Goal: Check status: Verify the current state of an ongoing process or item

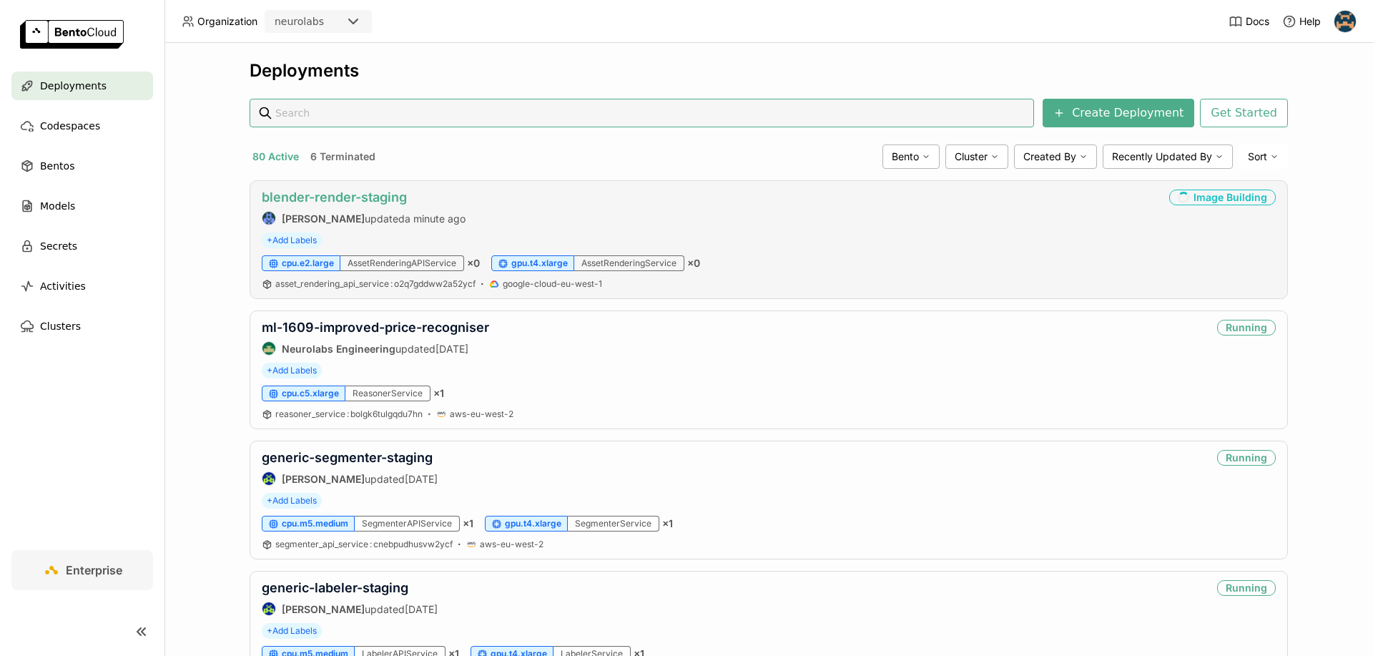
click at [325, 194] on link "blender-render-staging" at bounding box center [334, 196] width 145 height 15
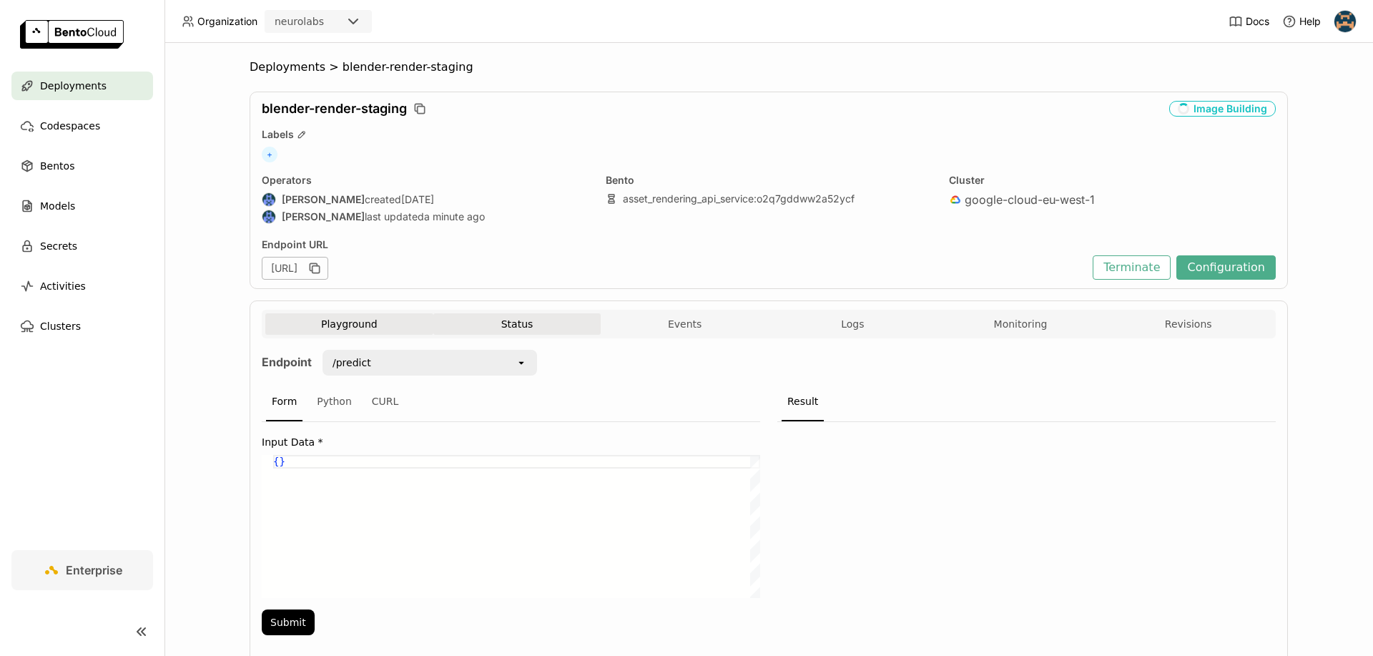
click at [528, 321] on button "Status" at bounding box center [517, 323] width 168 height 21
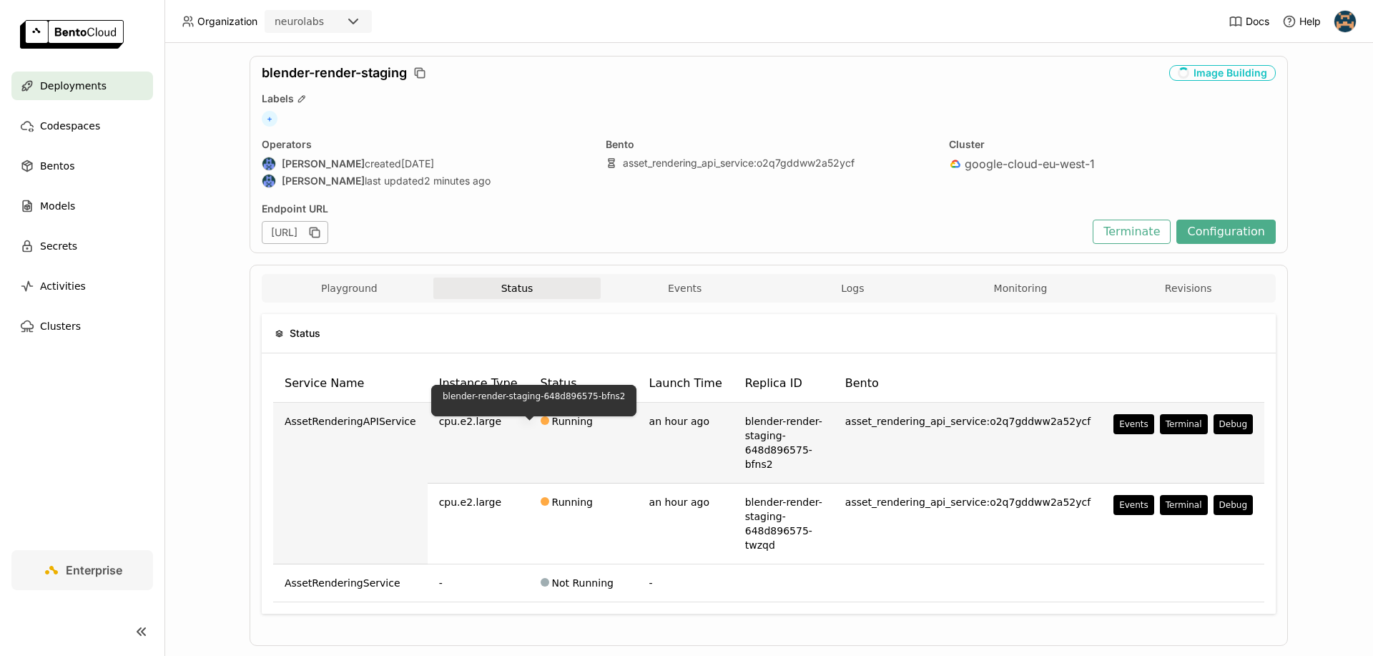
click at [541, 420] on div at bounding box center [545, 420] width 9 height 9
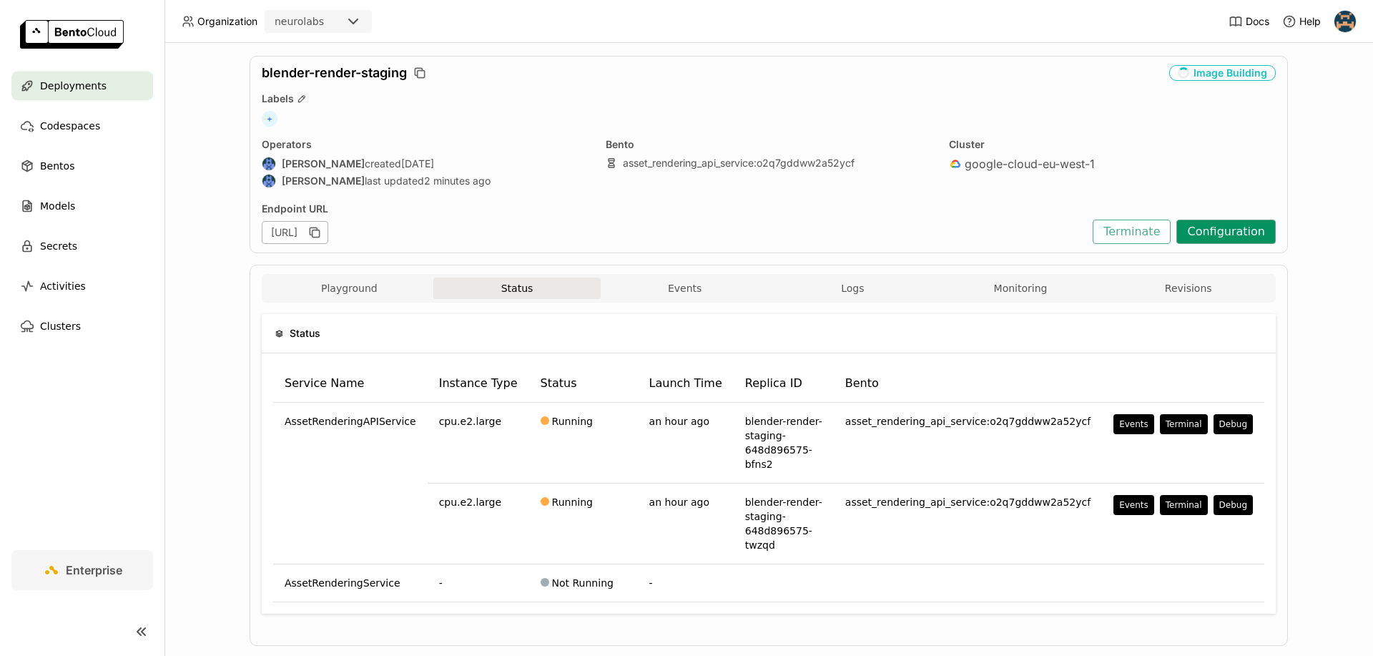
click at [1246, 230] on button "Configuration" at bounding box center [1225, 232] width 99 height 24
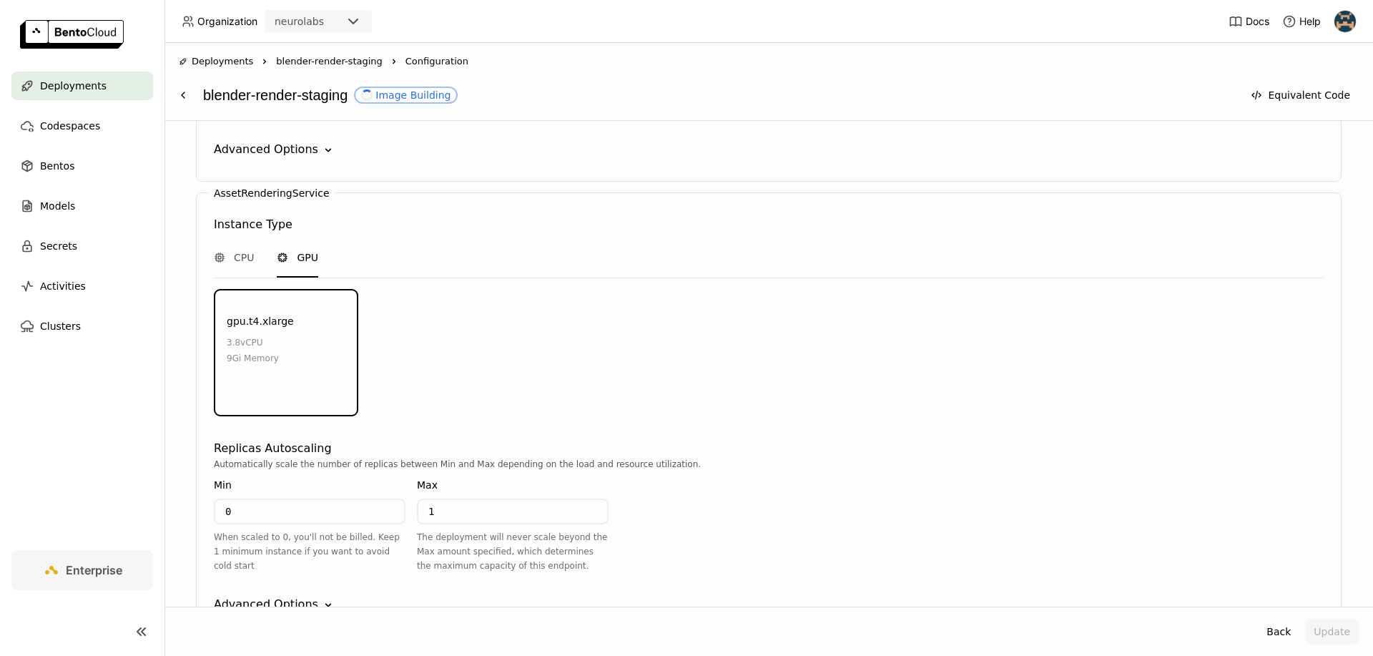
scroll to position [1601, 0]
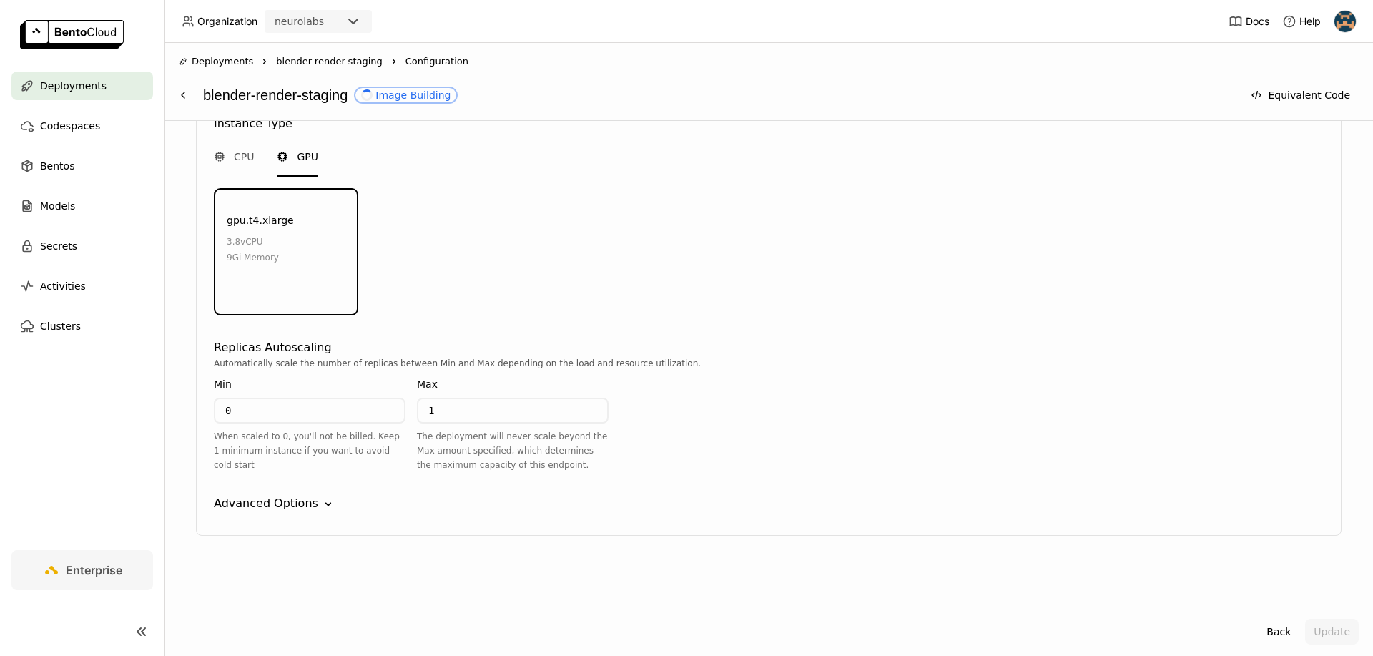
click at [297, 511] on div "Advanced Options" at bounding box center [266, 503] width 104 height 17
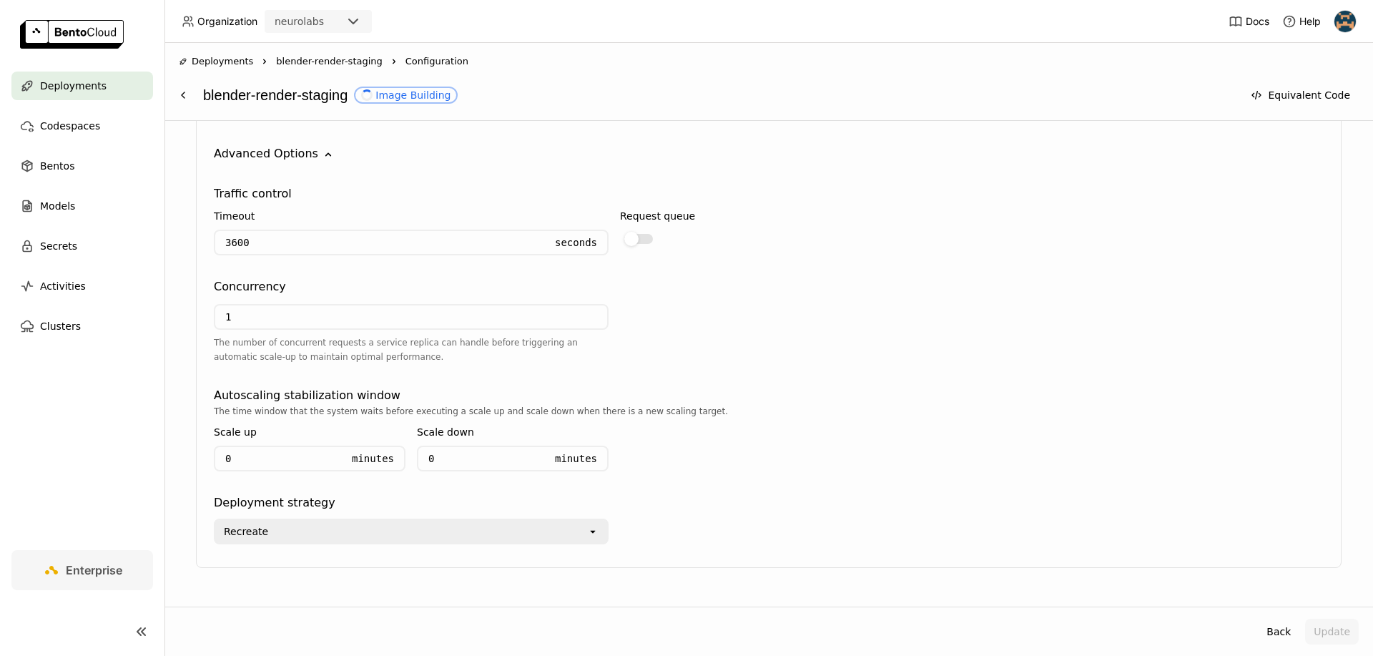
scroll to position [1959, 0]
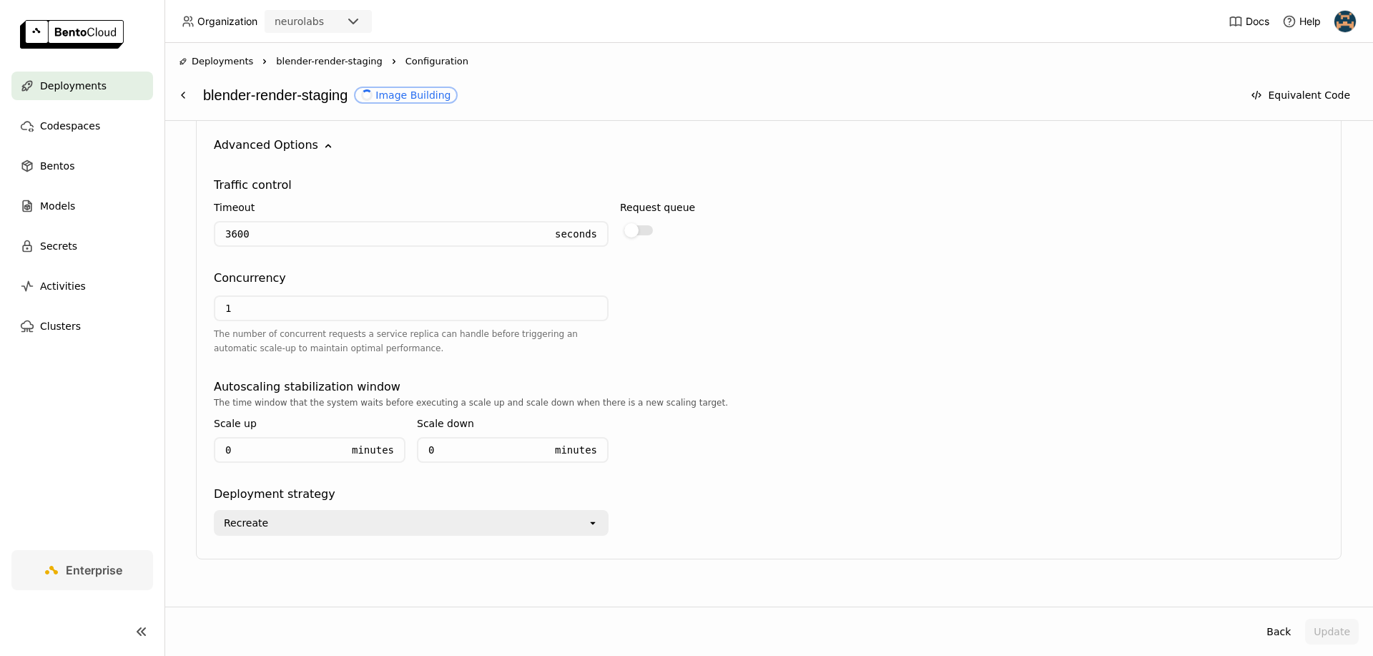
click at [288, 526] on div "Recreate" at bounding box center [401, 522] width 372 height 23
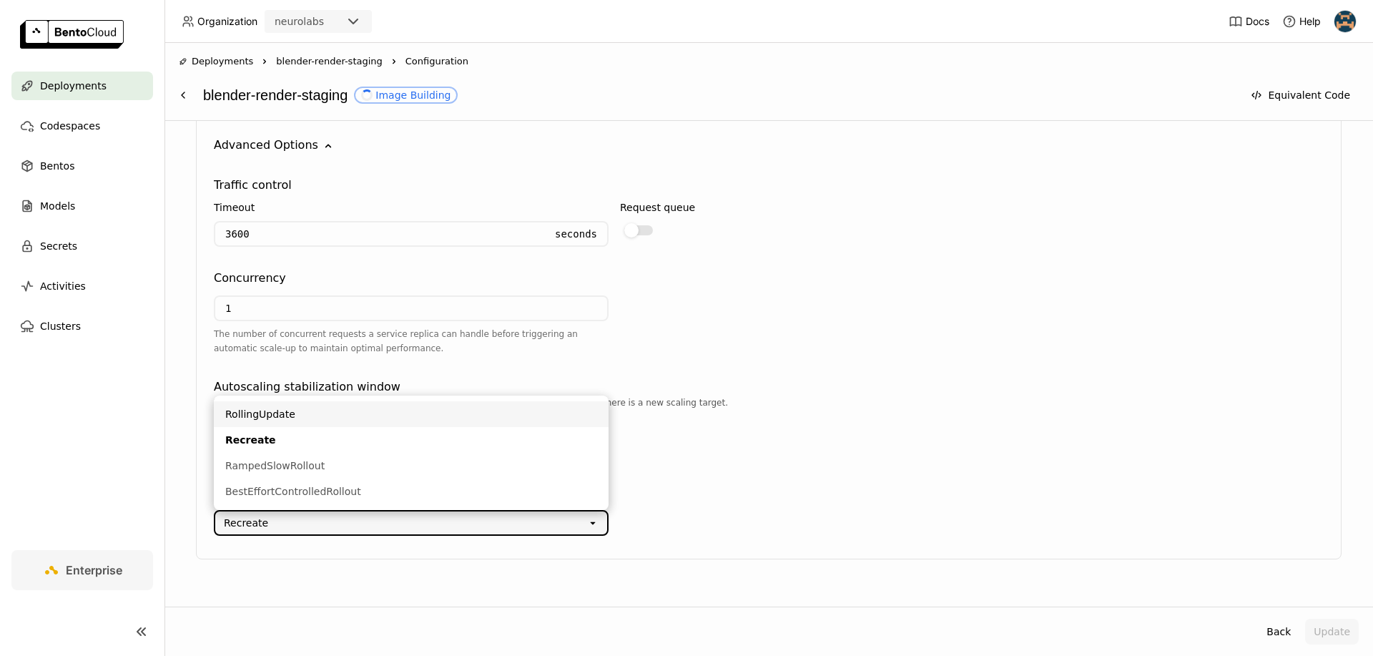
click at [323, 418] on div "RollingUpdate" at bounding box center [411, 414] width 372 height 14
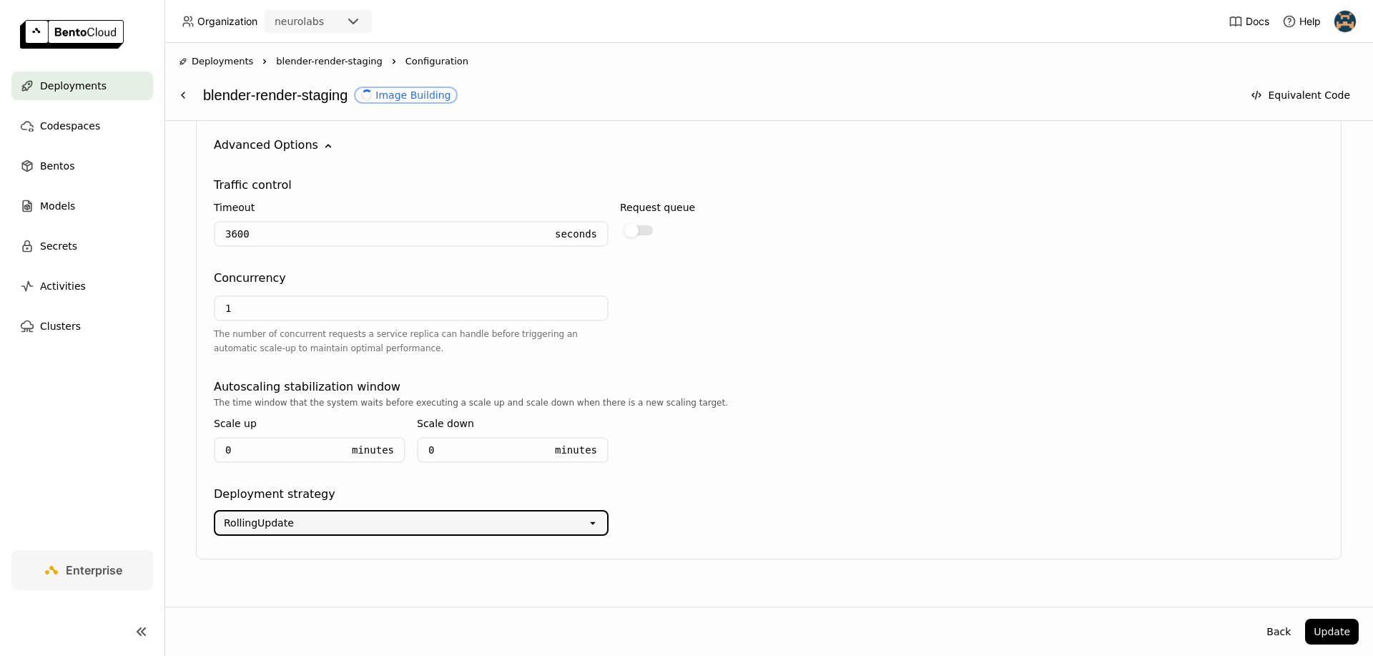
click at [689, 497] on div "Deployment strategy" at bounding box center [769, 494] width 1110 height 17
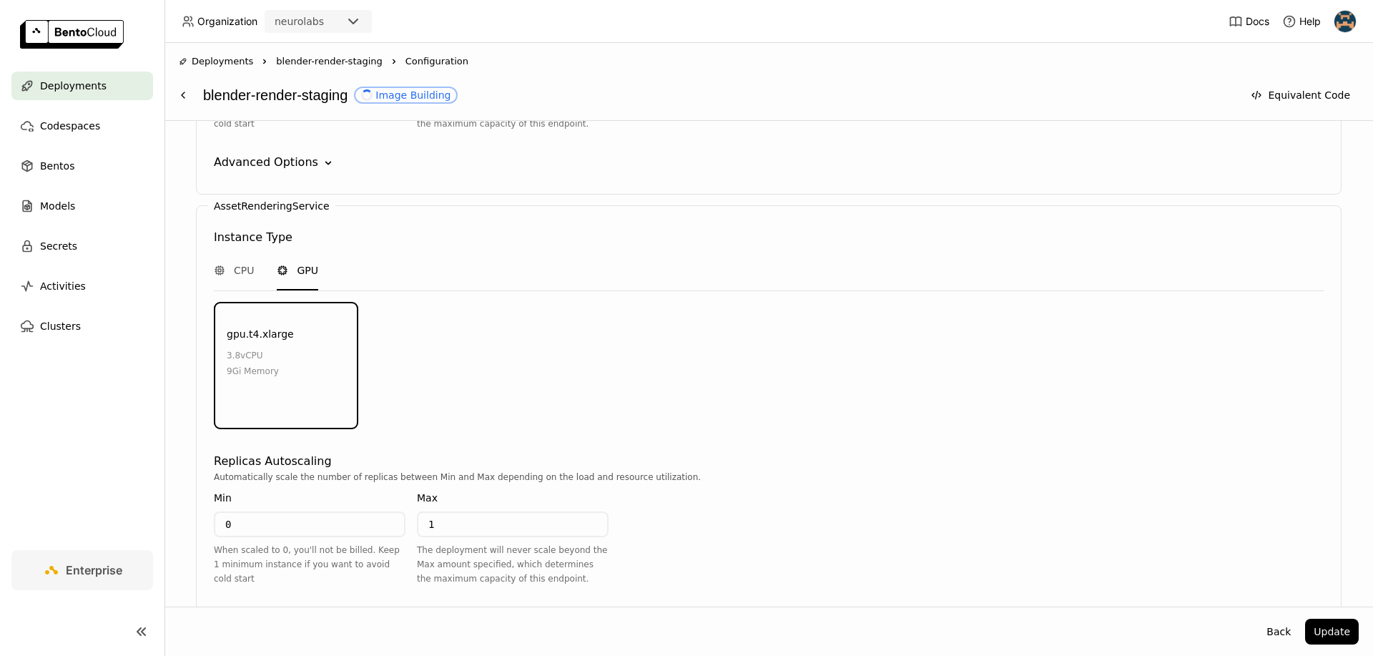
scroll to position [1983, 0]
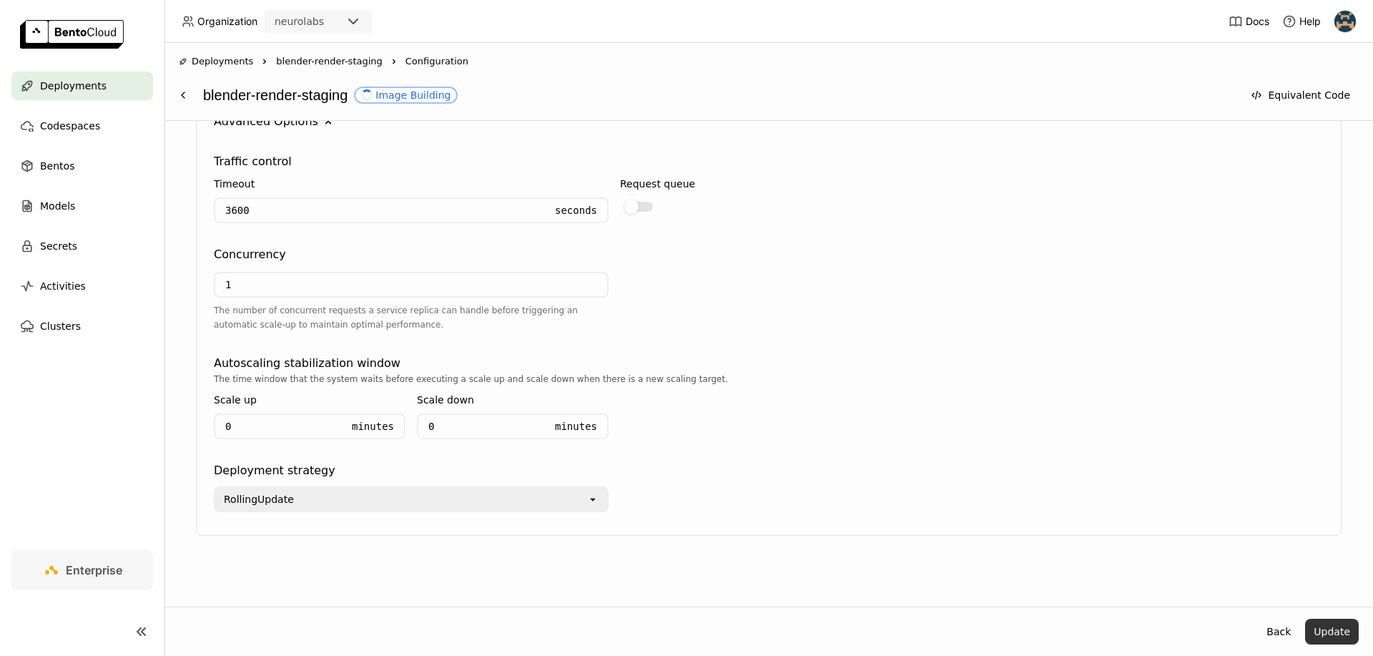
click at [1321, 624] on button "Update" at bounding box center [1332, 632] width 54 height 26
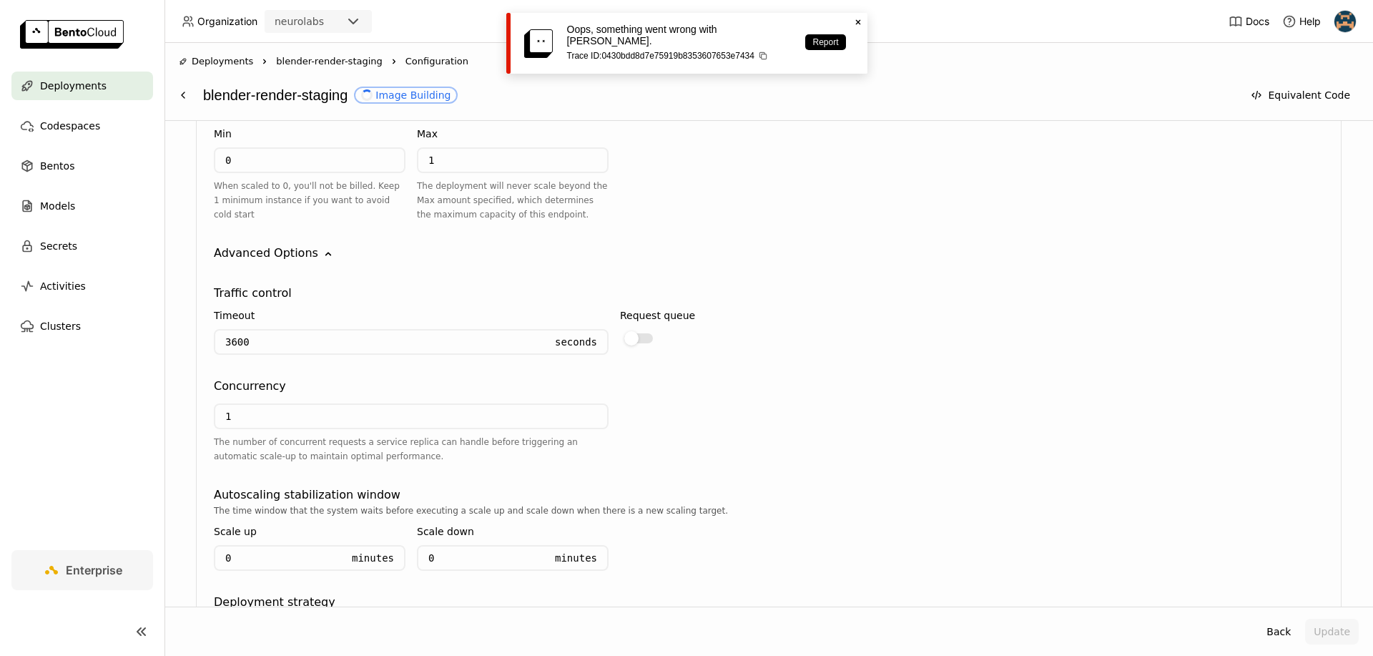
scroll to position [1848, 0]
click at [862, 21] on icon "Close" at bounding box center [857, 21] width 11 height 11
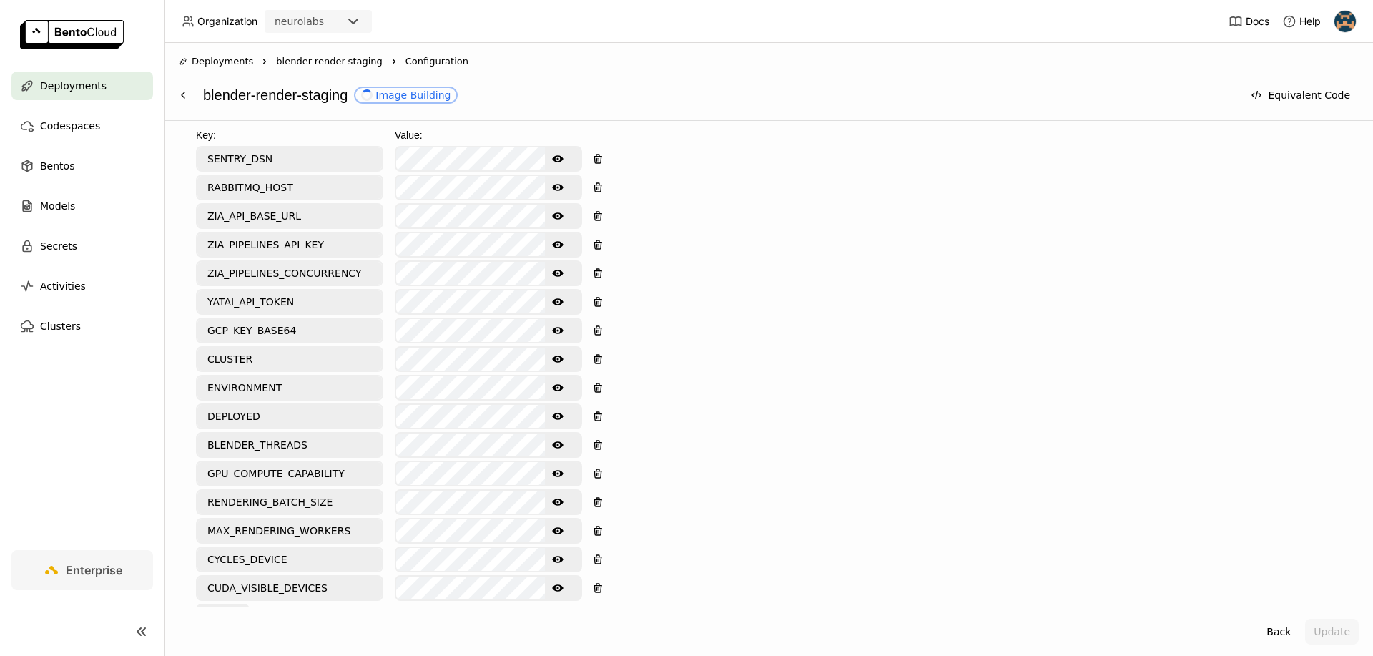
scroll to position [0, 0]
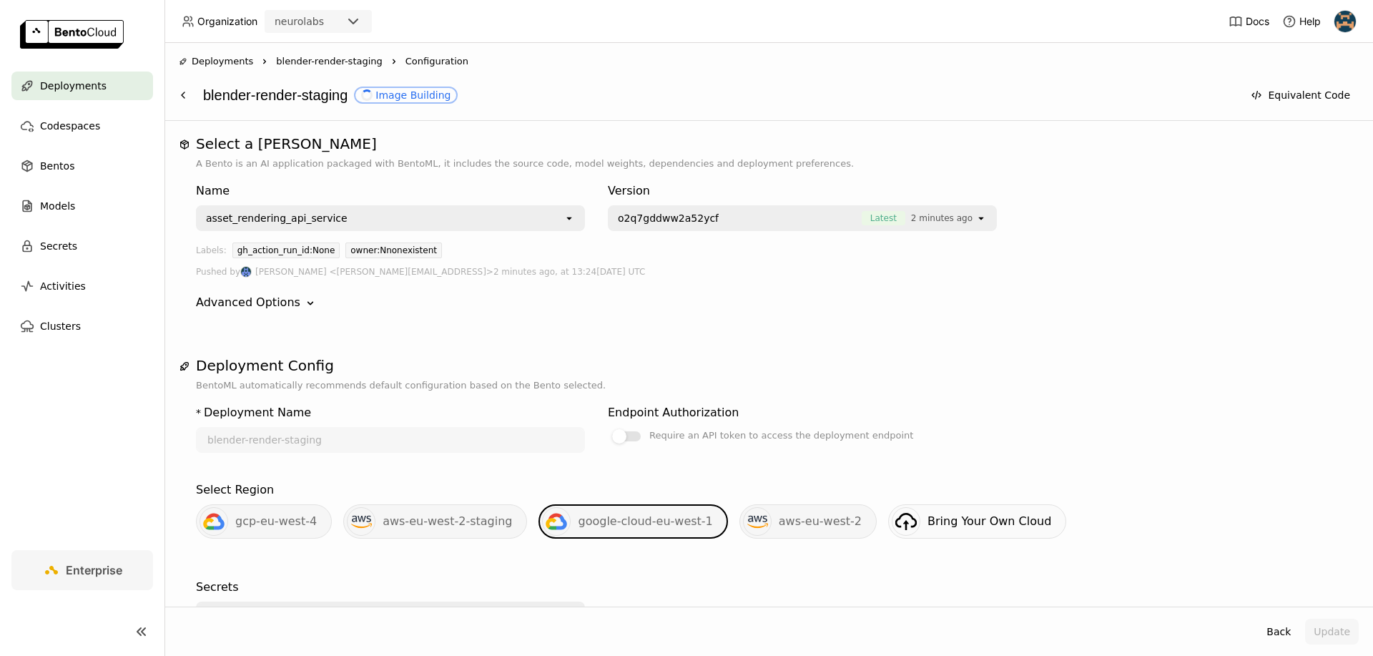
click at [353, 63] on span "blender-render-staging" at bounding box center [329, 61] width 107 height 14
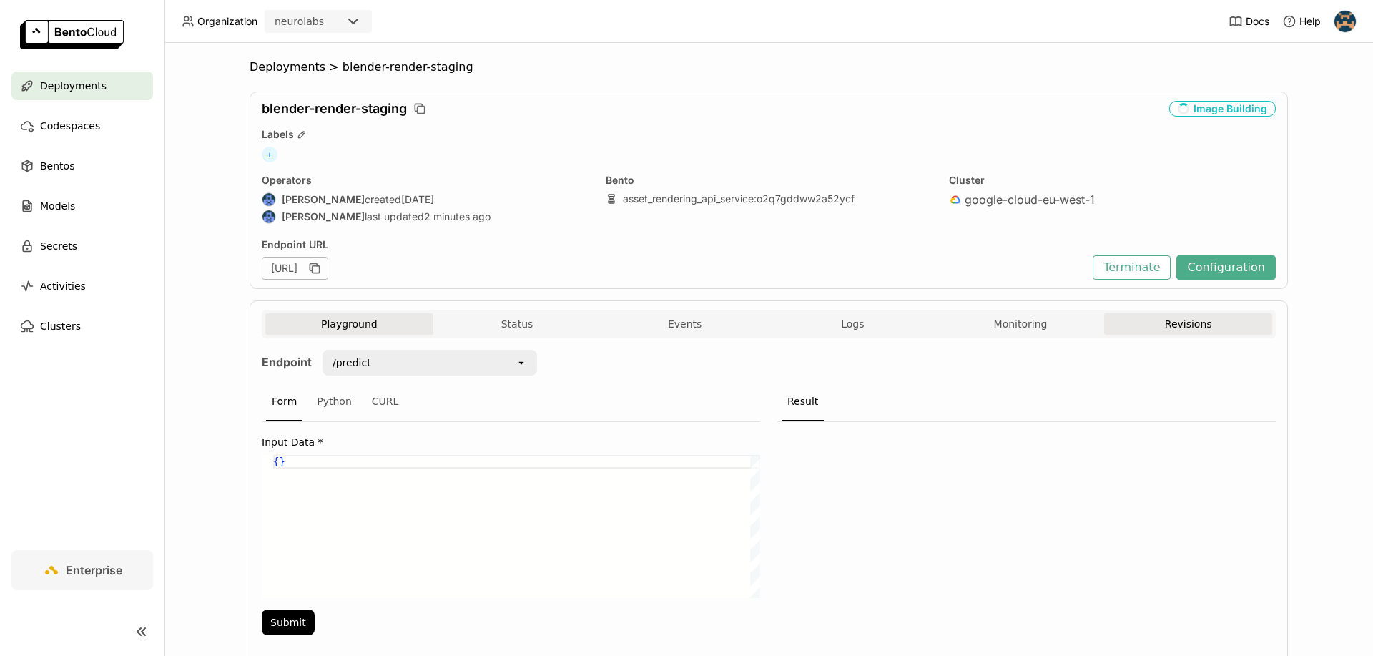
click at [1201, 321] on button "Revisions" at bounding box center [1188, 323] width 168 height 21
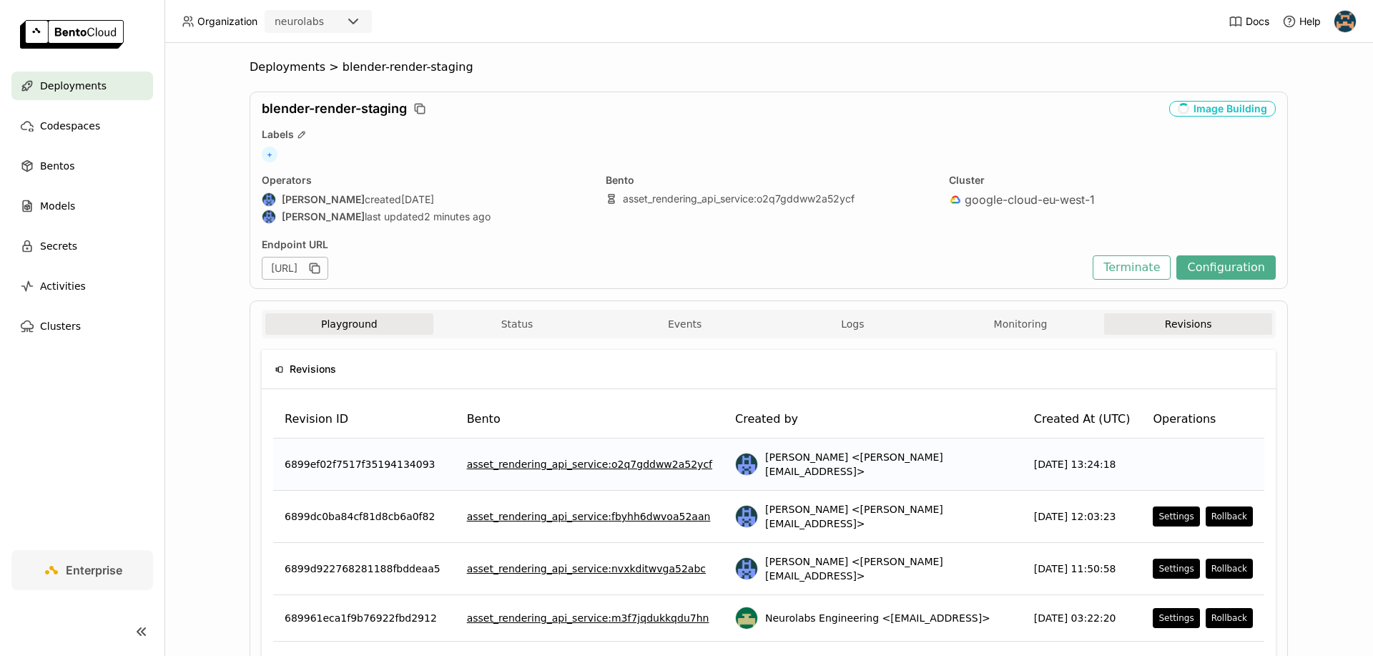
click at [333, 333] on button "Playground" at bounding box center [349, 323] width 168 height 21
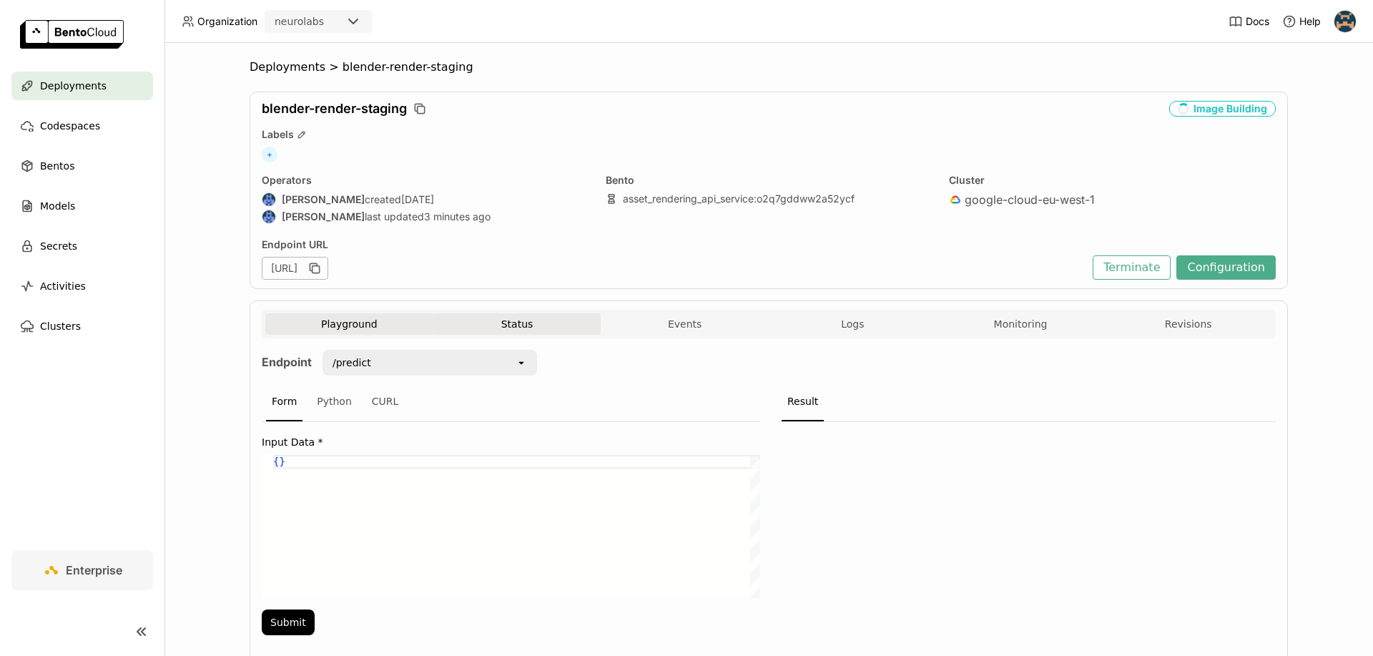
click at [496, 325] on button "Status" at bounding box center [517, 323] width 168 height 21
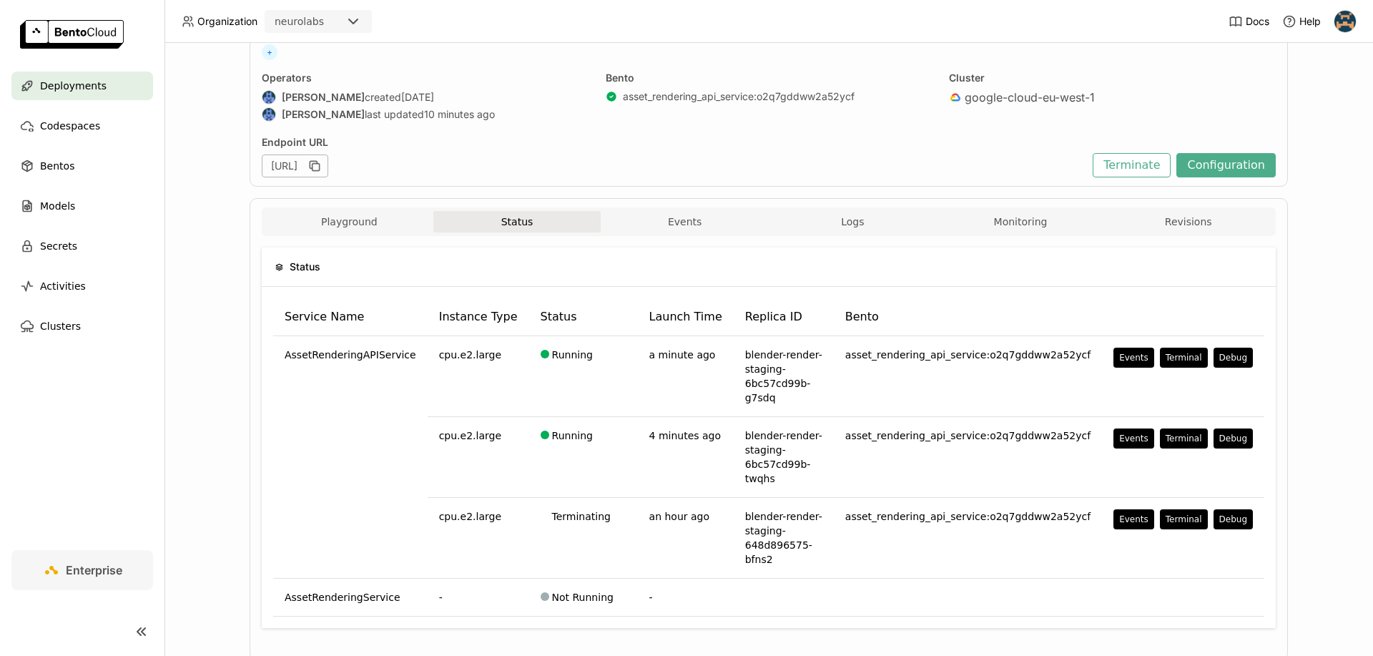
scroll to position [36, 0]
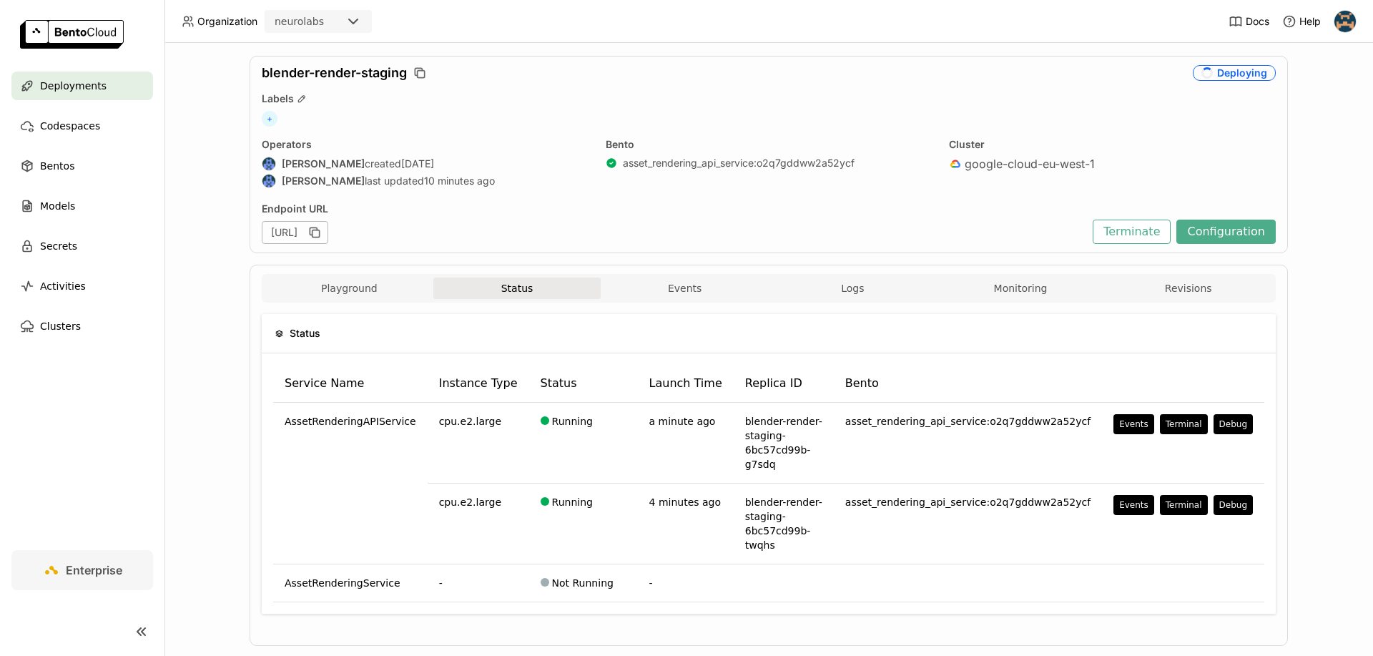
click at [962, 182] on div "Cluster google-cloud-eu-west-1" at bounding box center [1112, 164] width 327 height 53
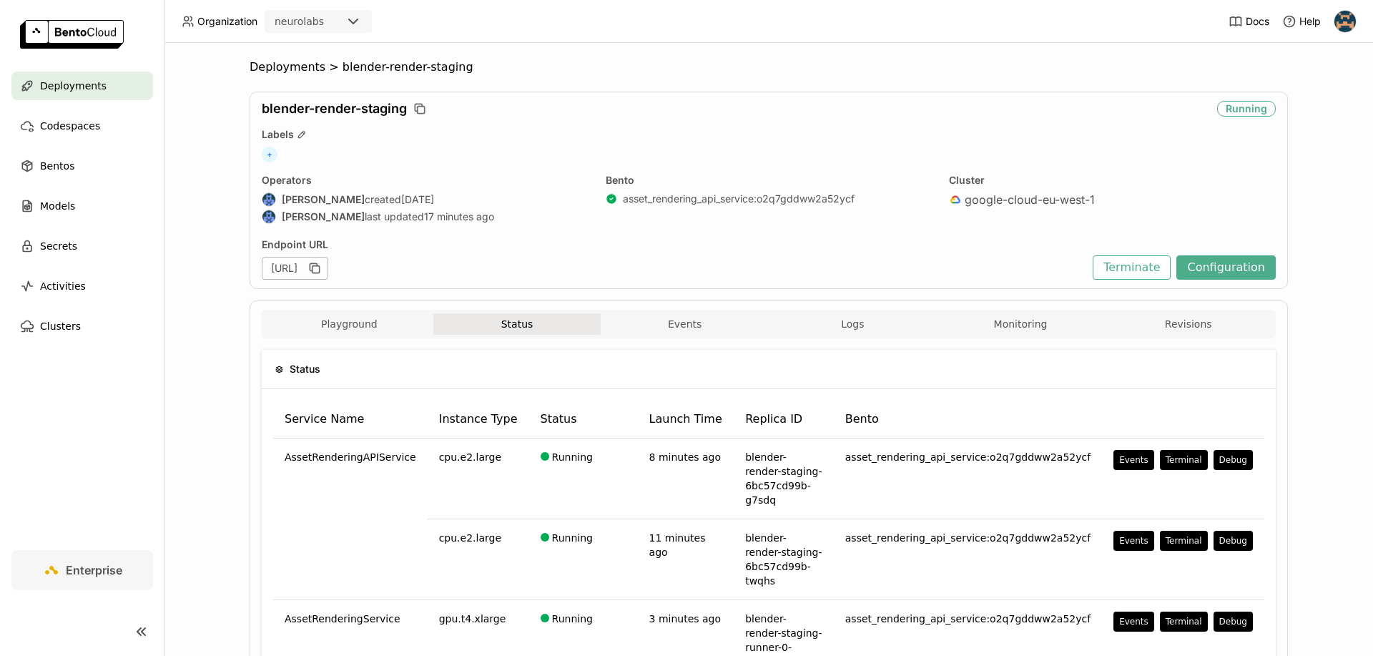
scroll to position [64, 0]
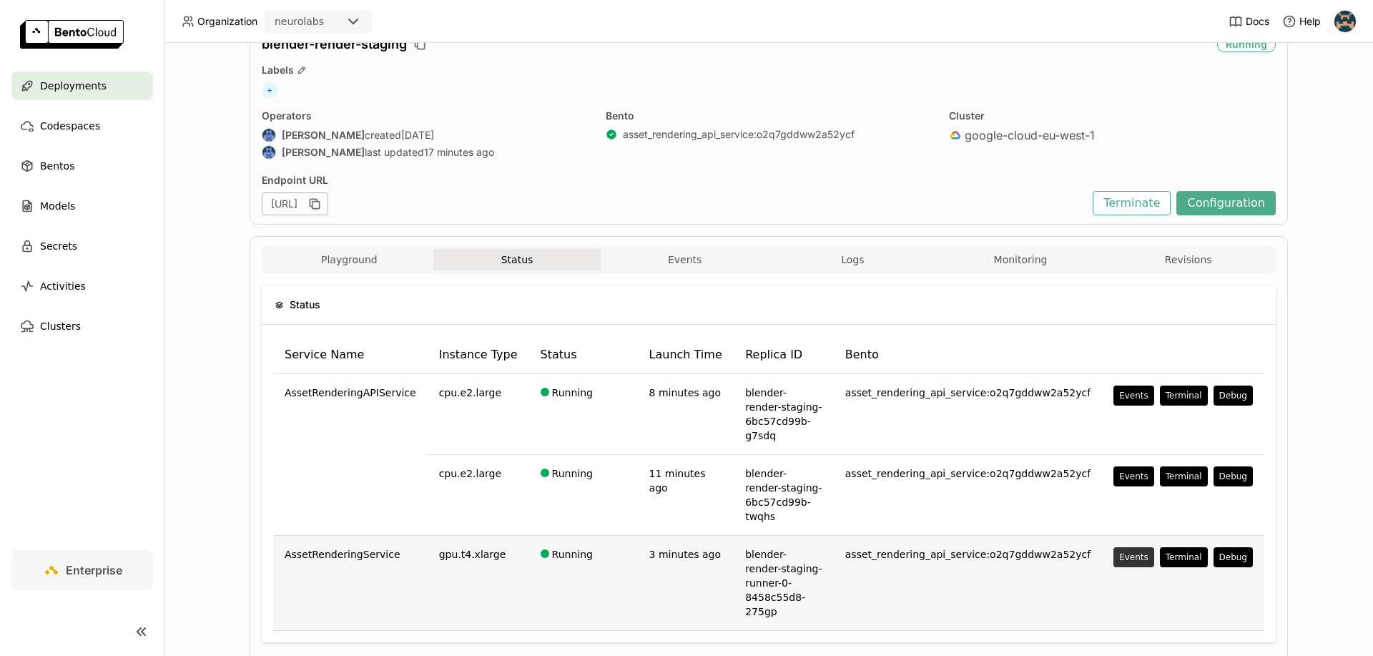
click at [1139, 551] on div "Events" at bounding box center [1133, 556] width 29 height 11
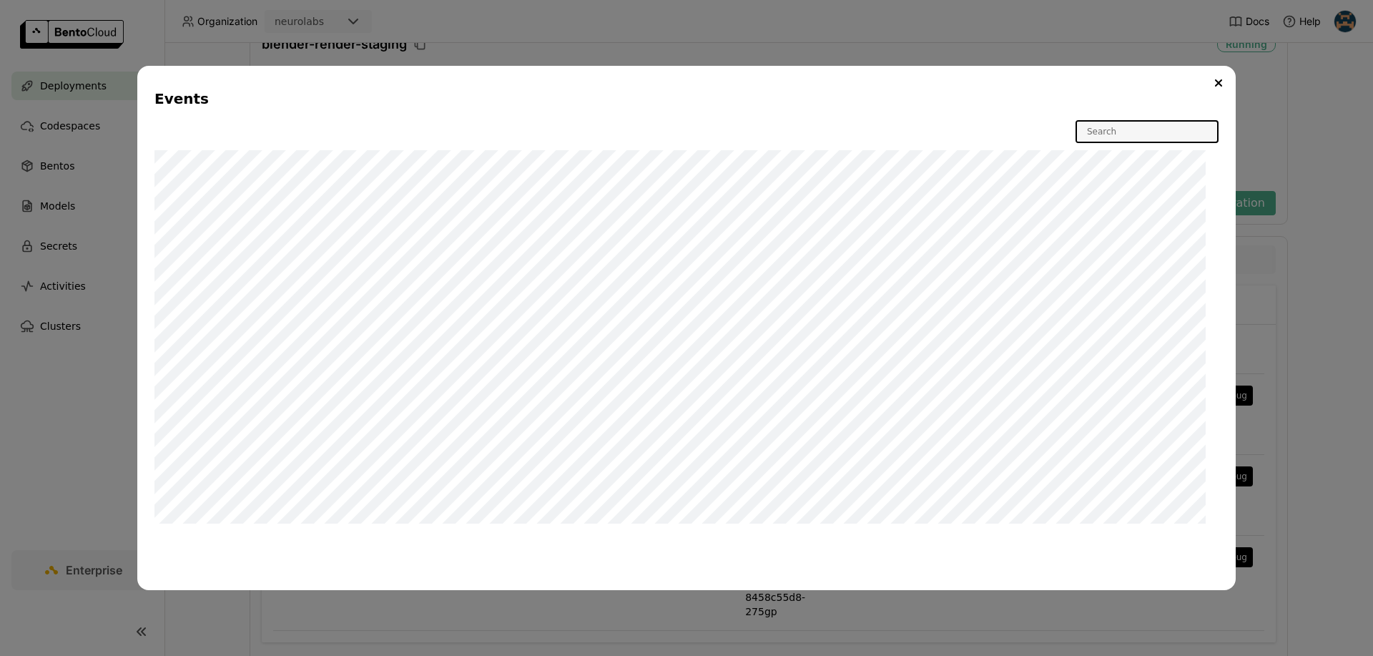
scroll to position [26, 0]
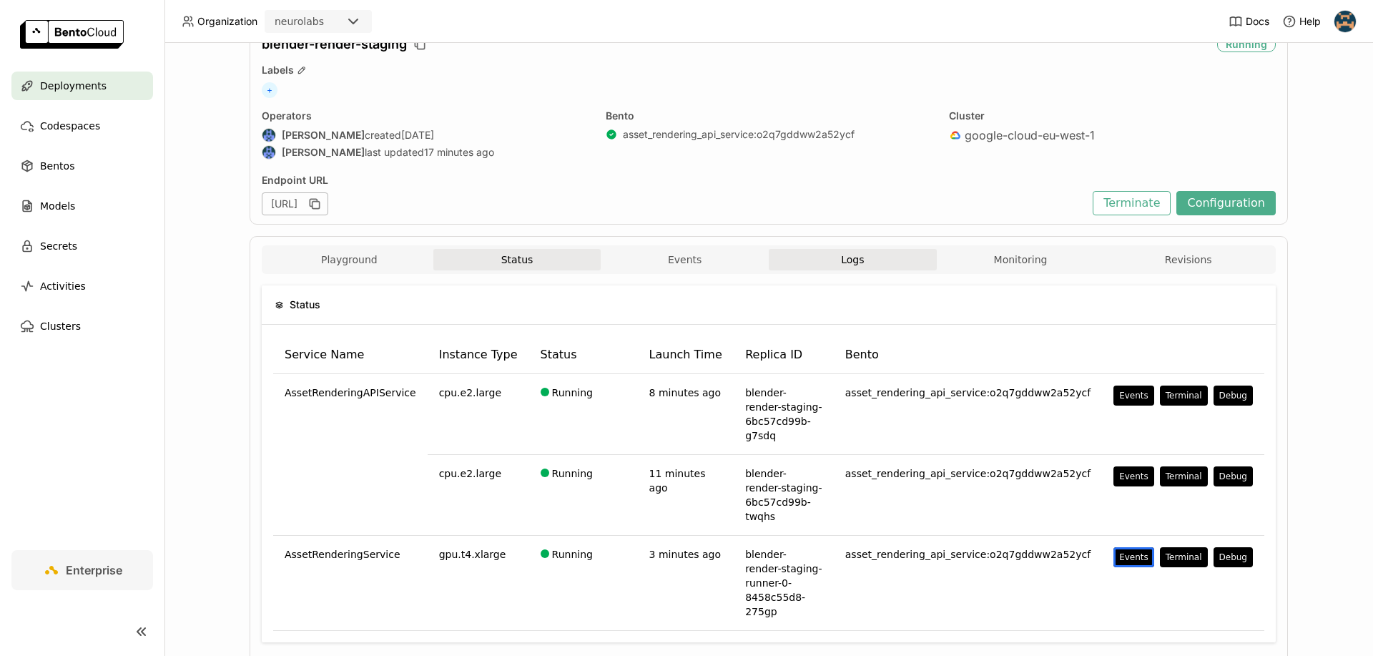
click at [865, 264] on button "Logs" at bounding box center [853, 259] width 168 height 21
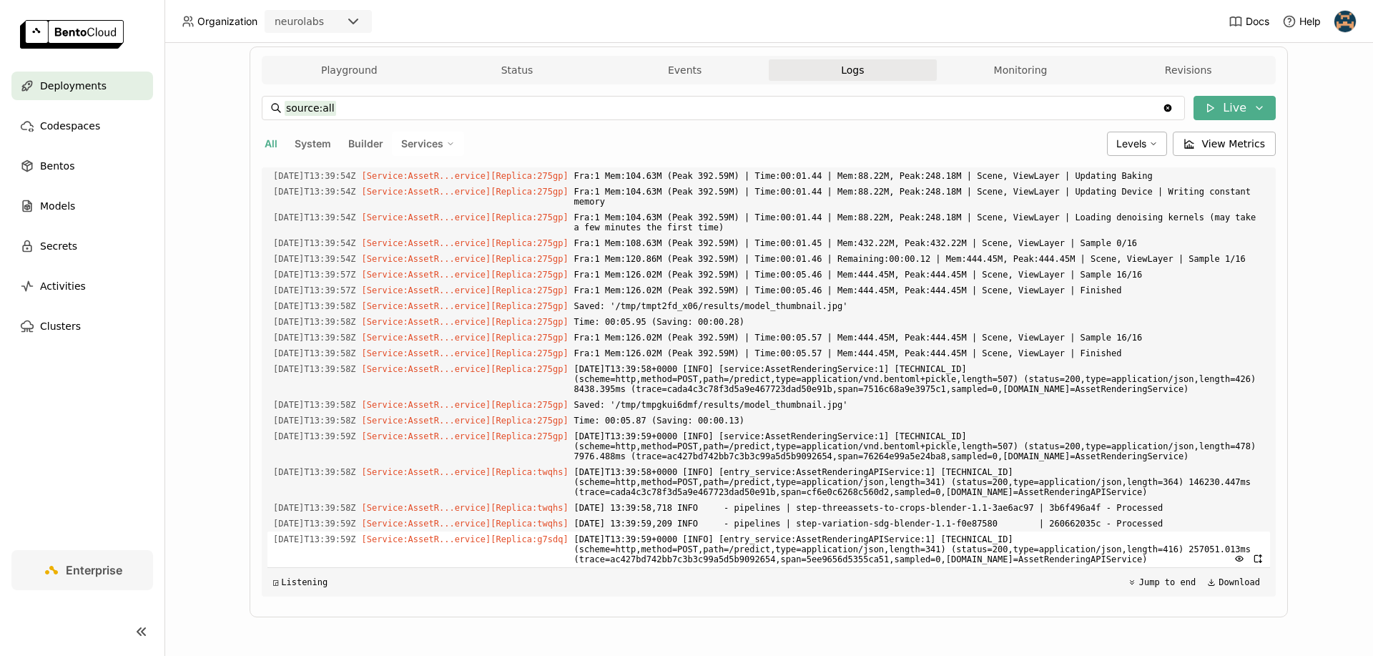
scroll to position [11526, 0]
click at [506, 61] on button "Status" at bounding box center [517, 69] width 168 height 21
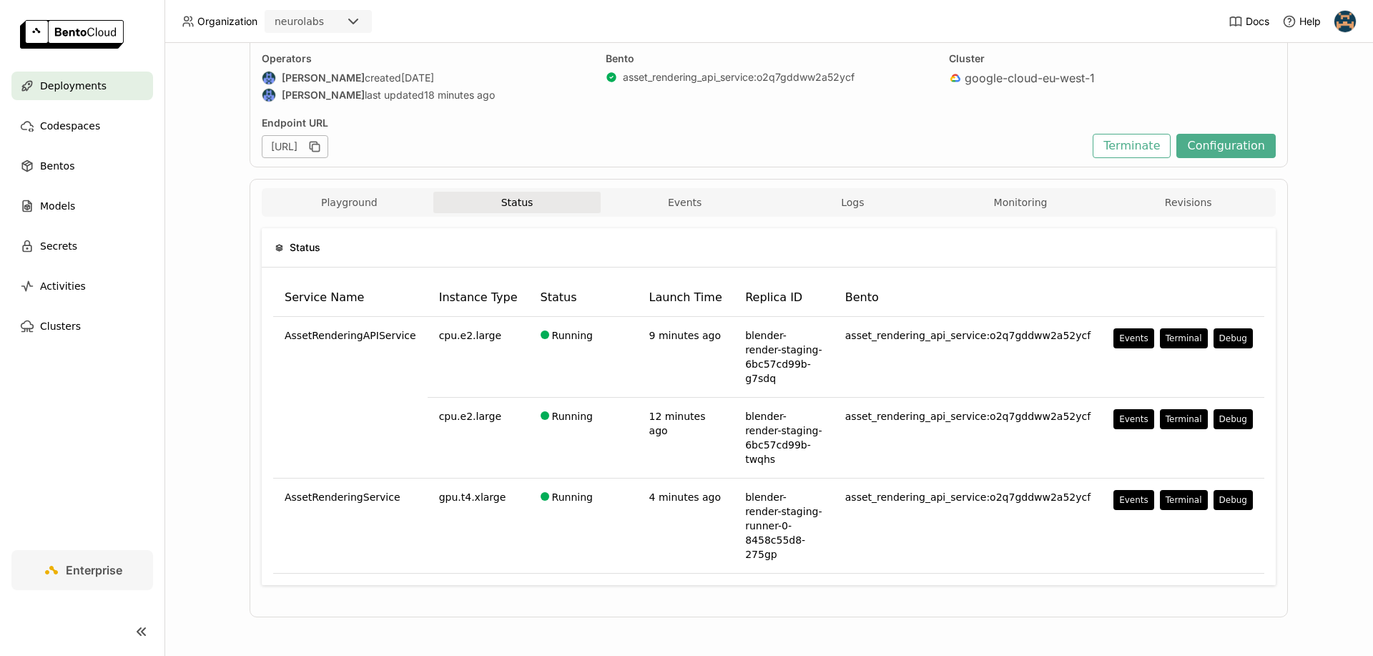
scroll to position [64, 0]
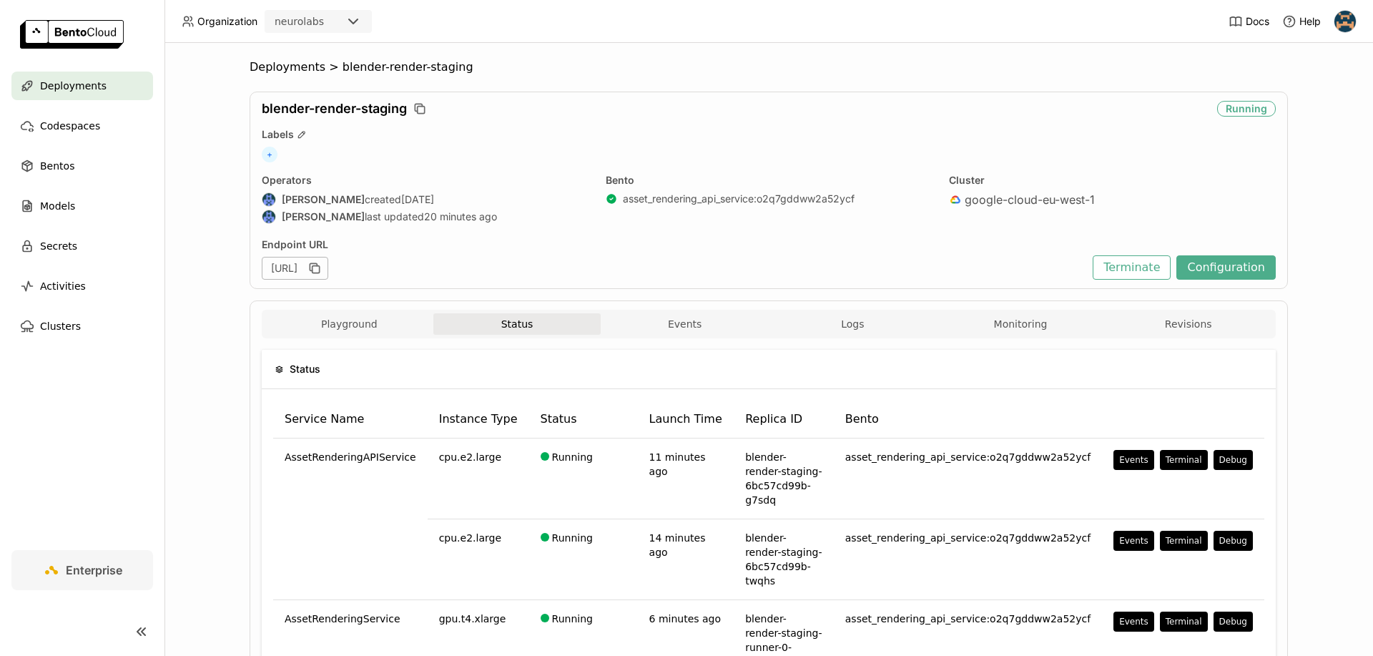
scroll to position [64, 0]
